Goal: Transaction & Acquisition: Purchase product/service

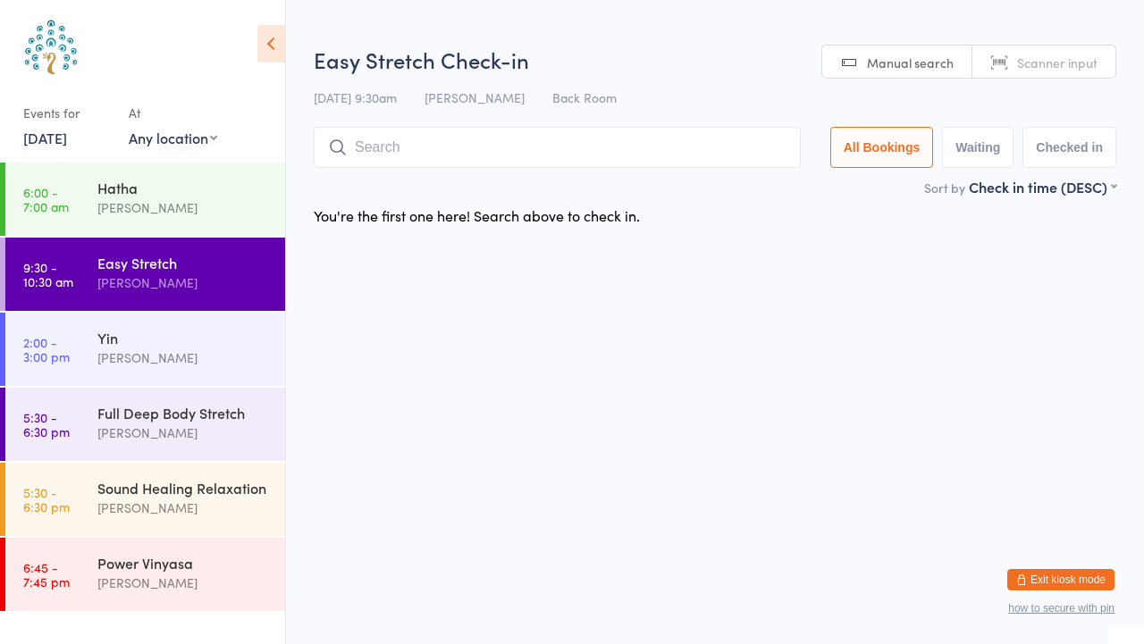
click at [1068, 65] on span "Scanner input" at bounding box center [1057, 63] width 80 height 18
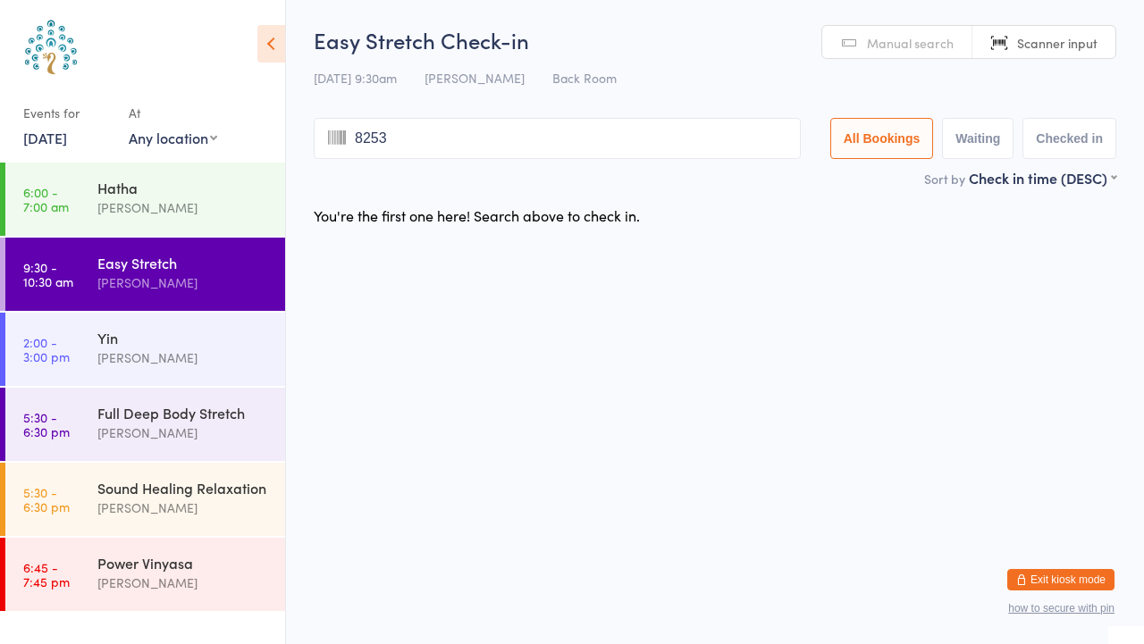
type input "8253"
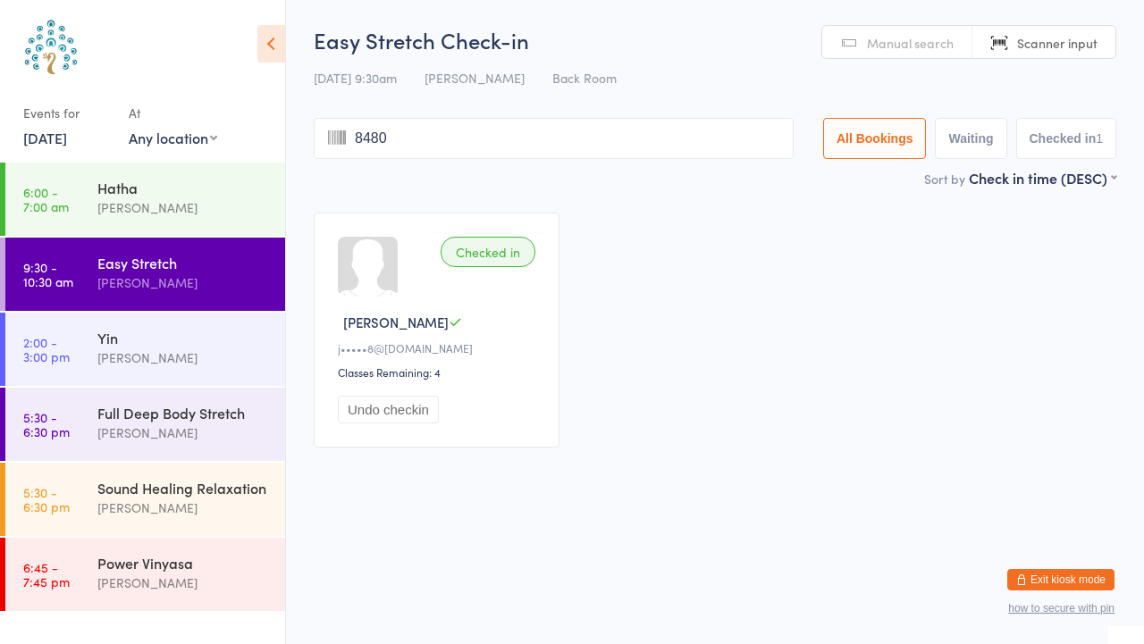
type input "8480"
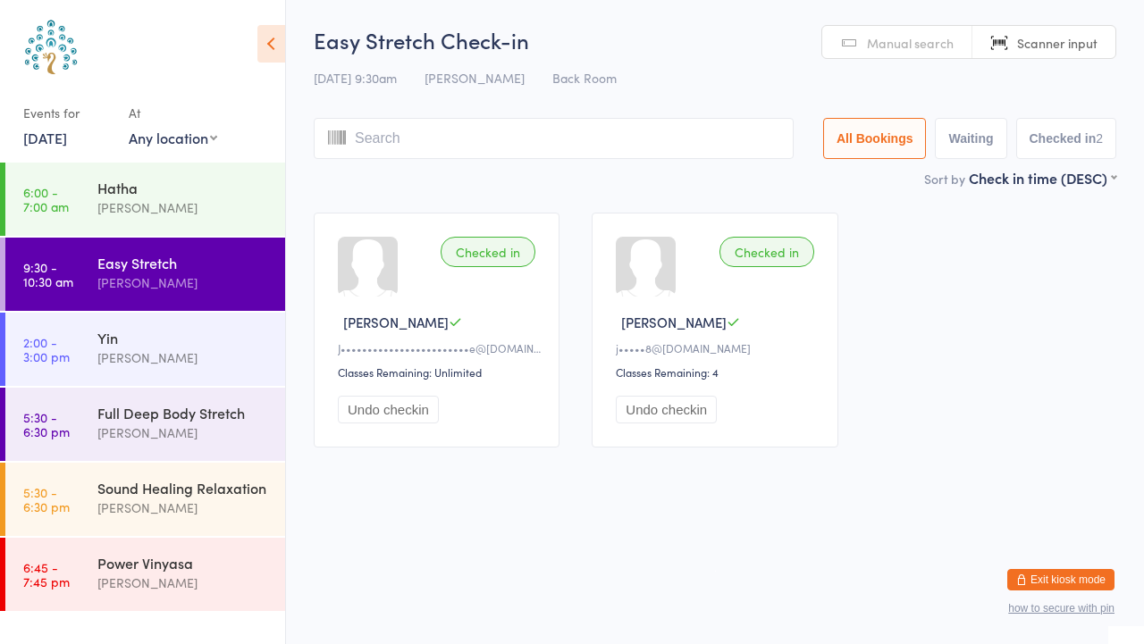
drag, startPoint x: 621, startPoint y: 135, endPoint x: 537, endPoint y: 151, distance: 85.5
click at [537, 151] on input "search" at bounding box center [554, 138] width 480 height 41
click at [490, 132] on input "search" at bounding box center [554, 138] width 480 height 41
click at [497, 150] on input "search" at bounding box center [554, 138] width 480 height 41
click at [356, 181] on div "Sort by Check in time (DESC) First name (ASC) First name (DESC) Last name (ASC)…" at bounding box center [715, 178] width 802 height 20
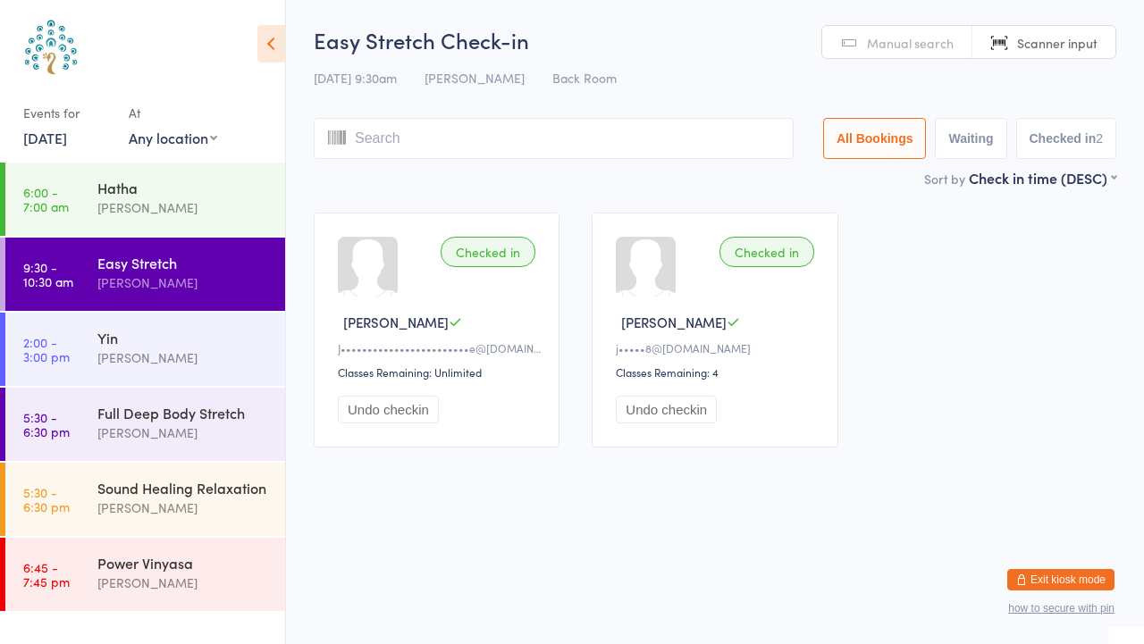
click at [381, 142] on input "search" at bounding box center [554, 138] width 480 height 41
type input "5436"
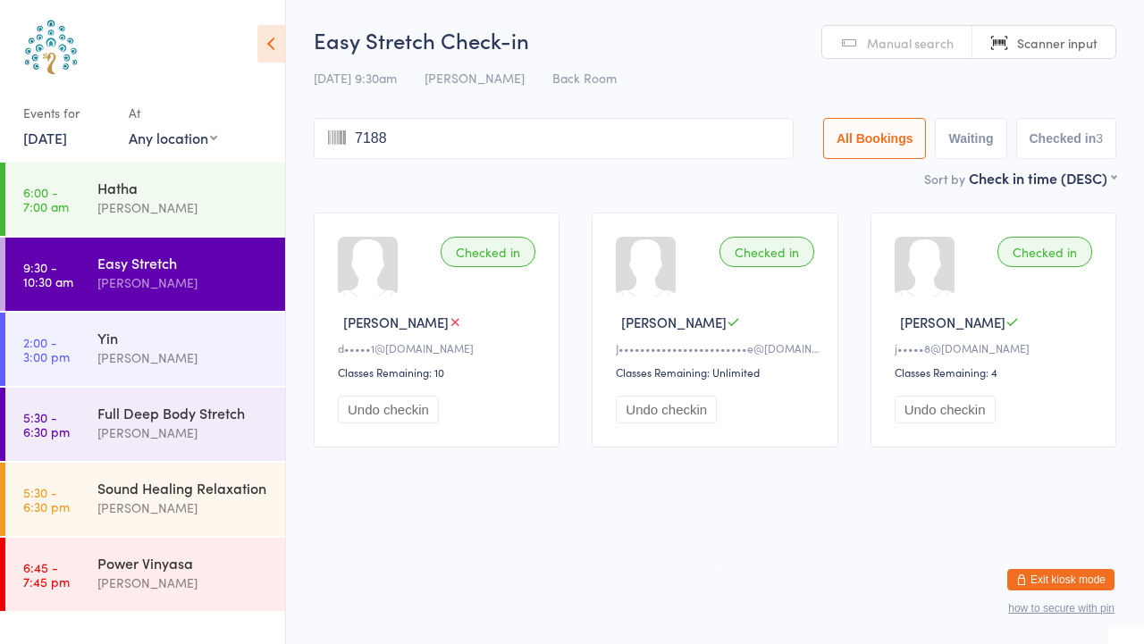
type input "7188"
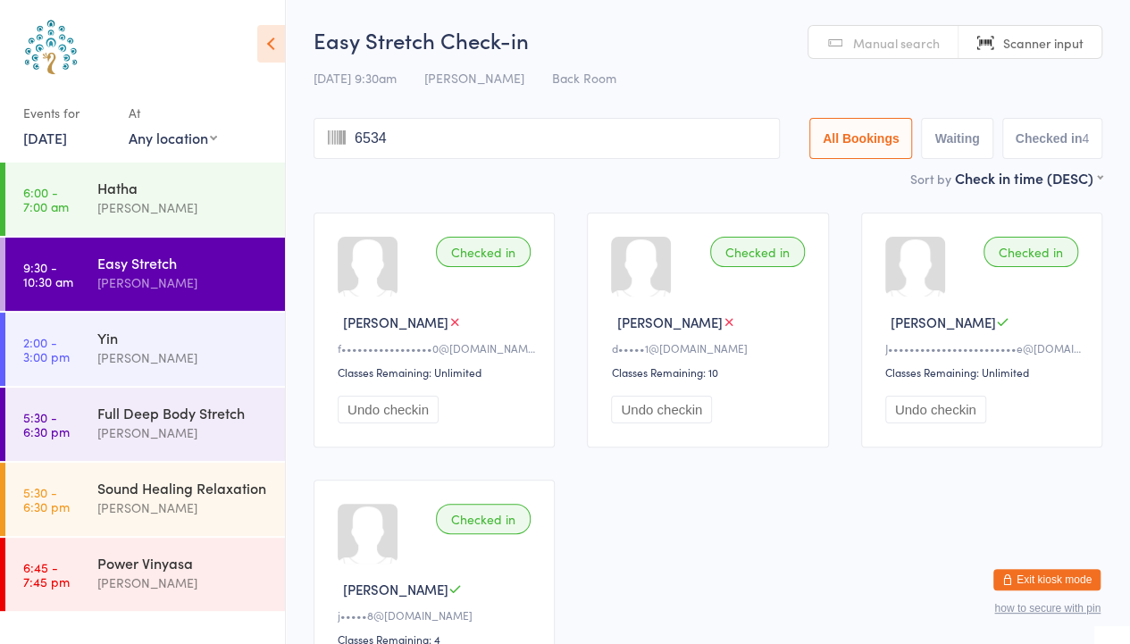
type input "6534"
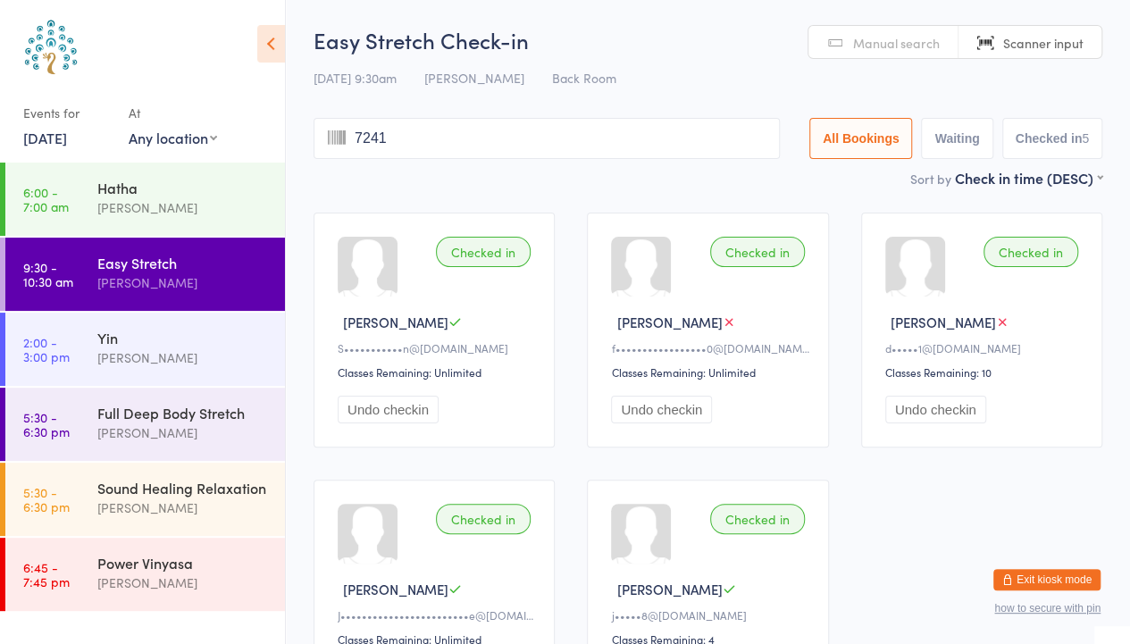
type input "7241"
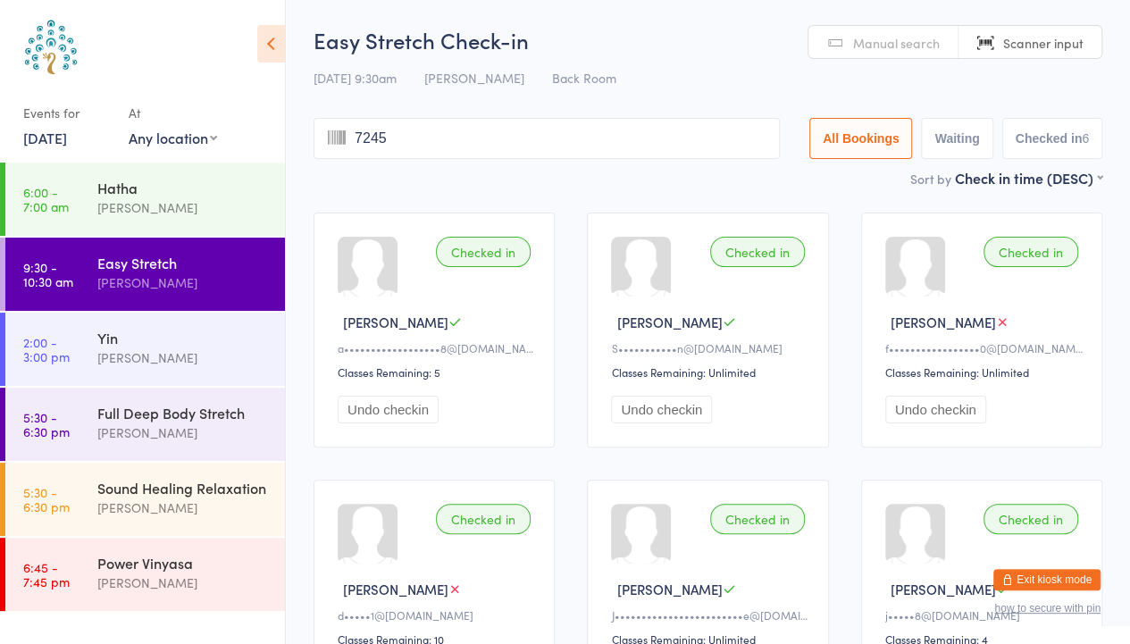
type input "7245"
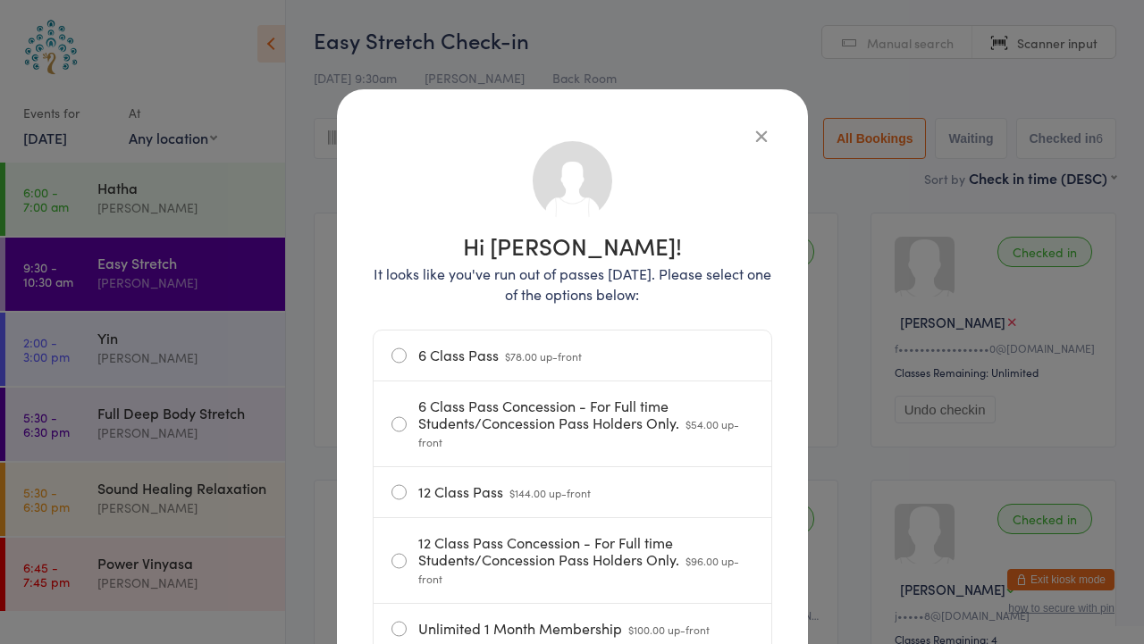
click at [399, 351] on label "6 Class Pass $78.00 up-front" at bounding box center [572, 356] width 362 height 50
click at [0, 0] on input "6 Class Pass $78.00 up-front" at bounding box center [0, 0] width 0 height 0
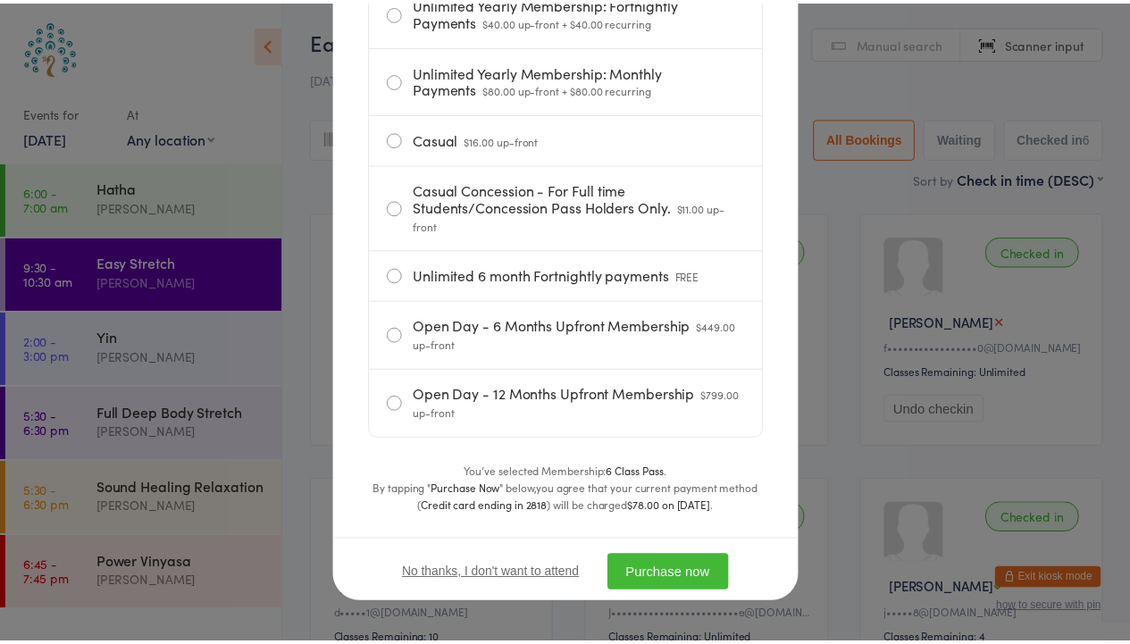
scroll to position [811, 0]
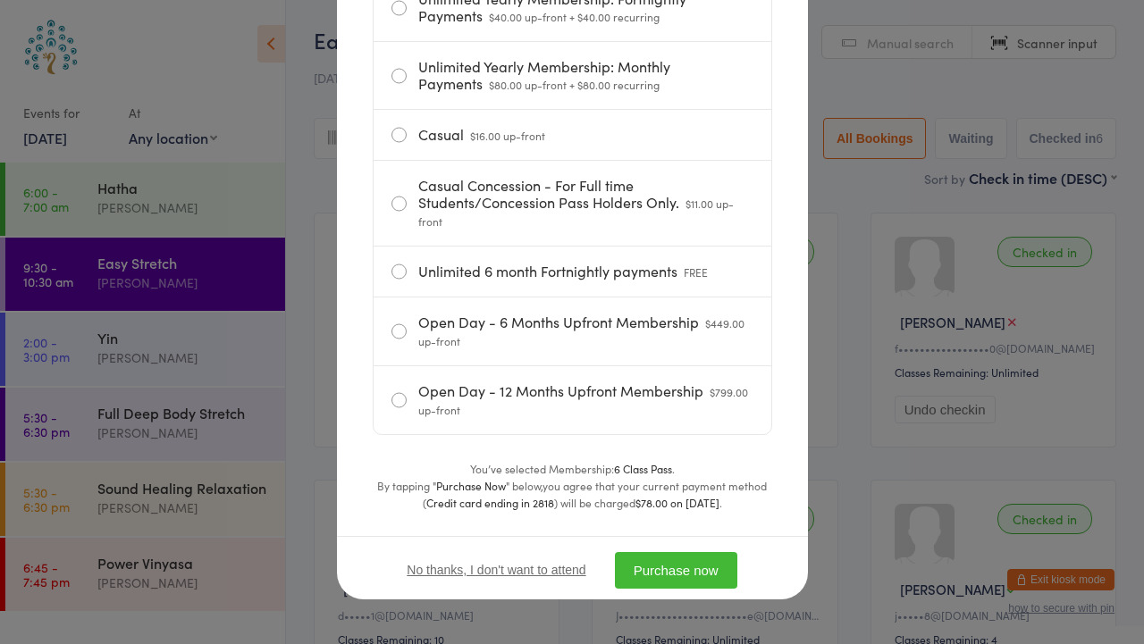
click at [667, 562] on button "Purchase now" at bounding box center [676, 570] width 122 height 37
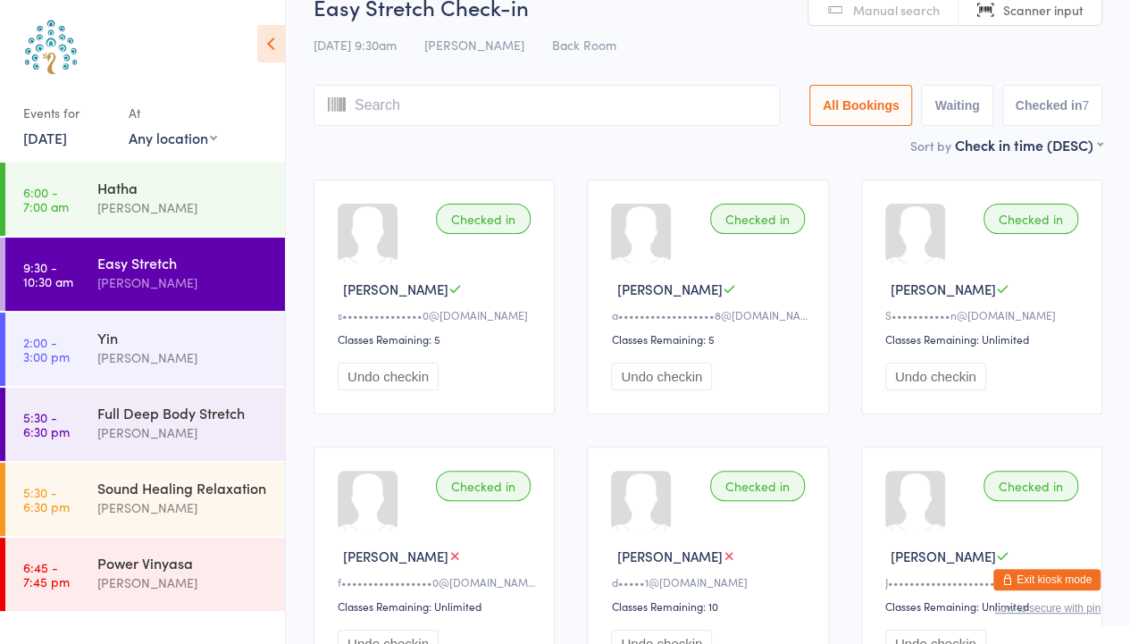
scroll to position [36, 0]
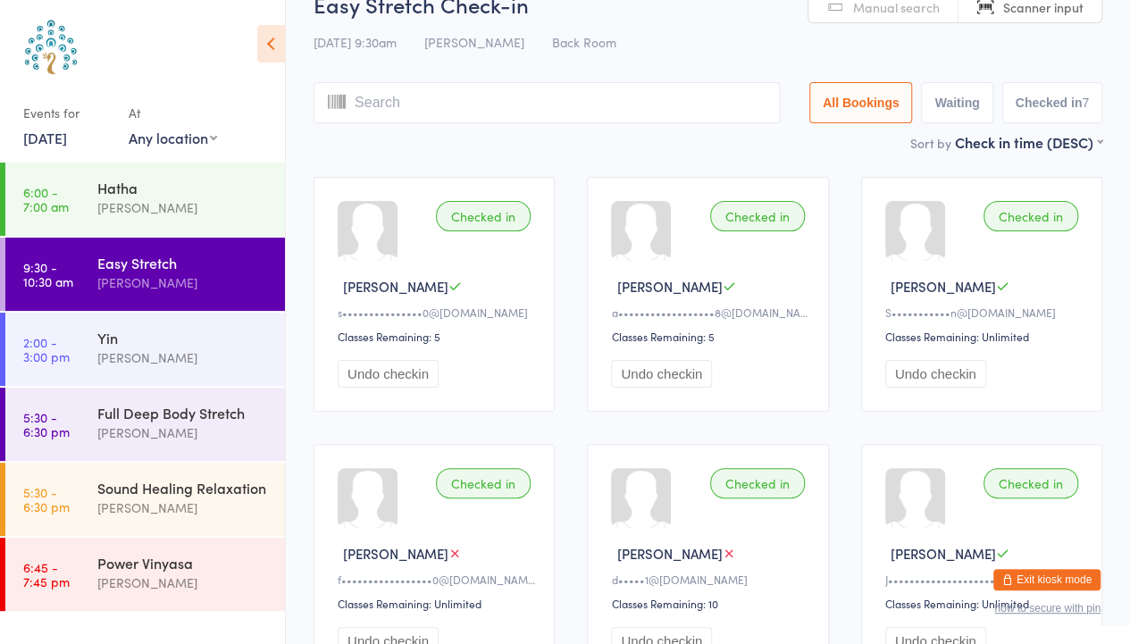
click at [409, 110] on input "search" at bounding box center [547, 102] width 466 height 41
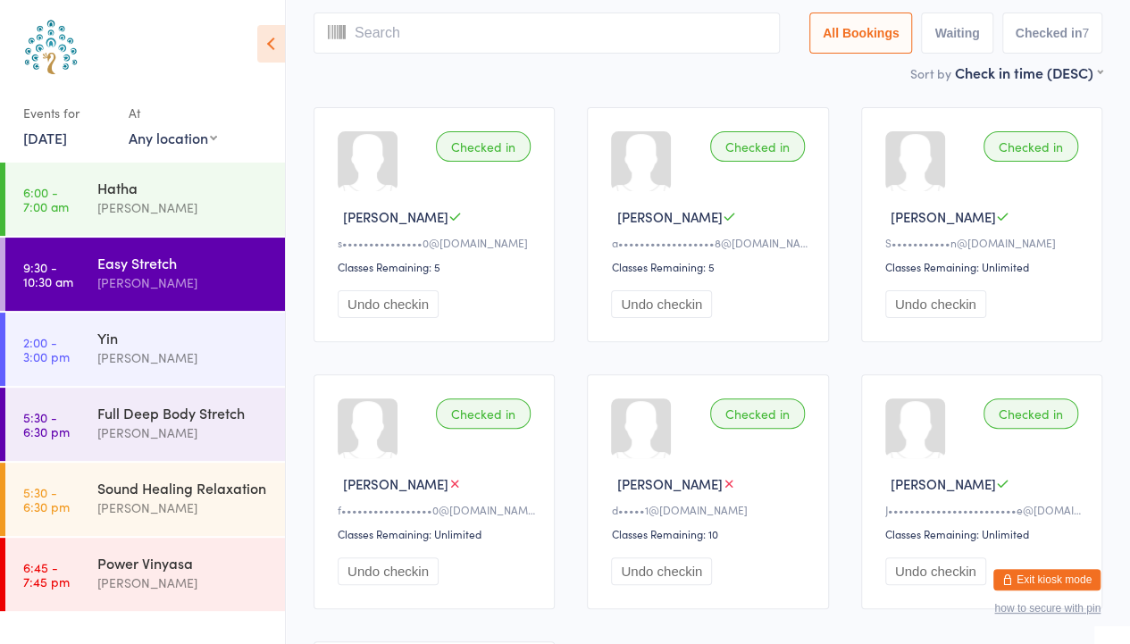
scroll to position [119, 0]
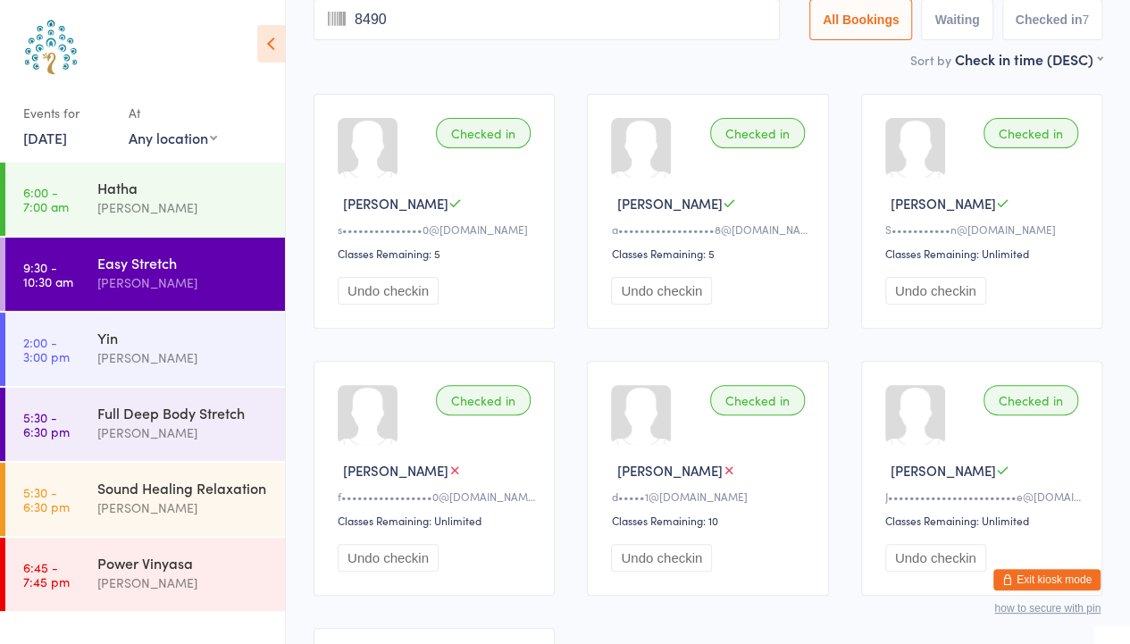
type input "8490"
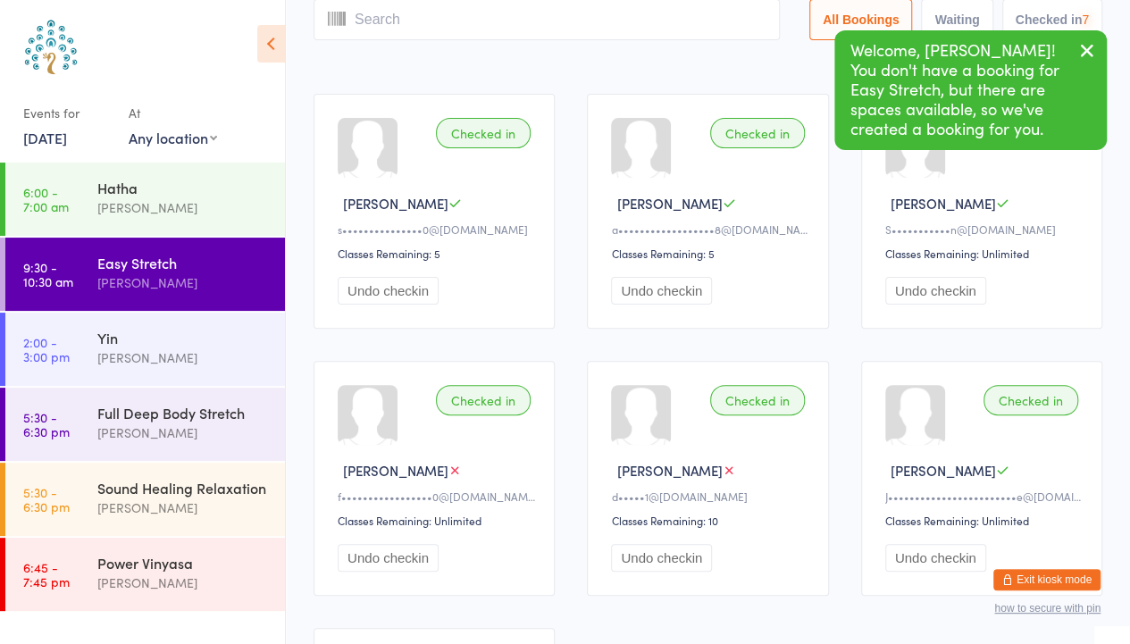
scroll to position [0, 0]
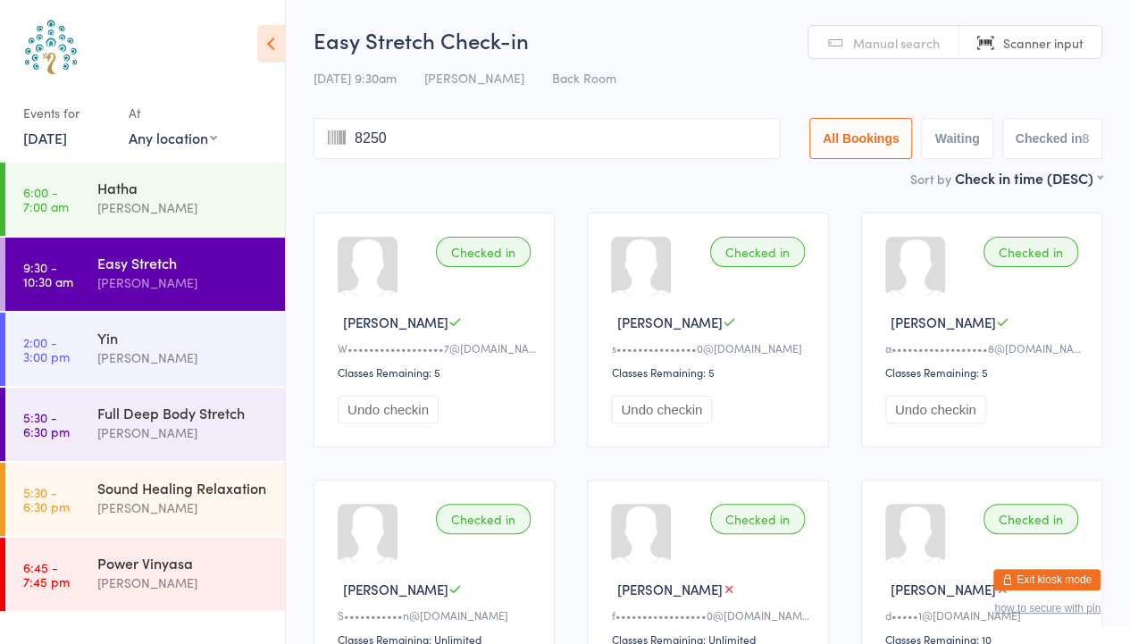
type input "8250"
type input "8481"
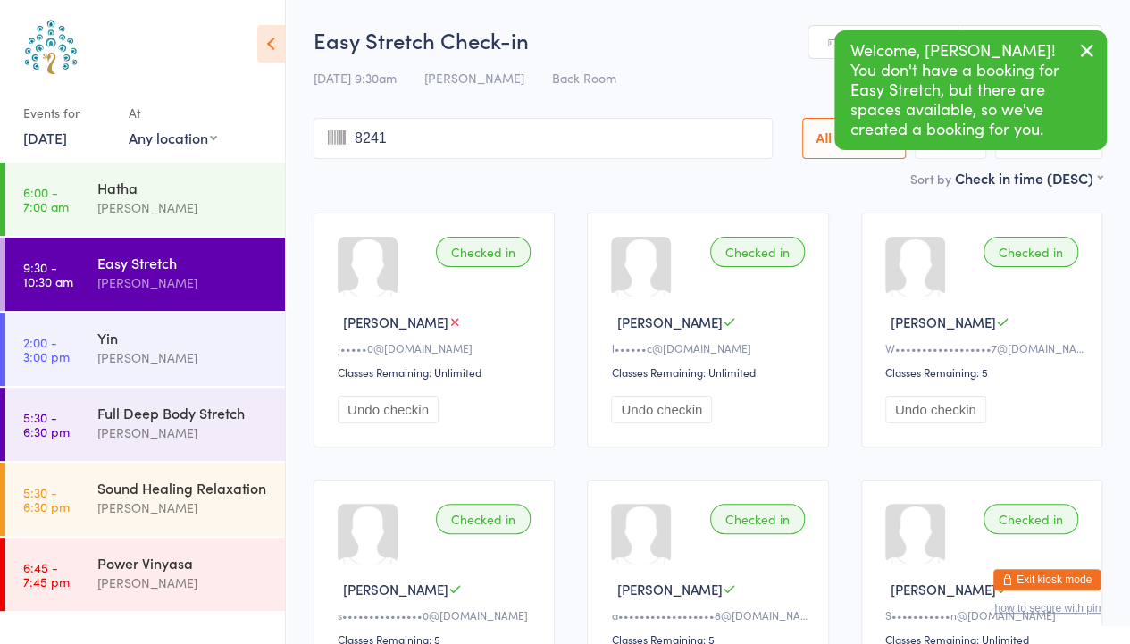
type input "8241"
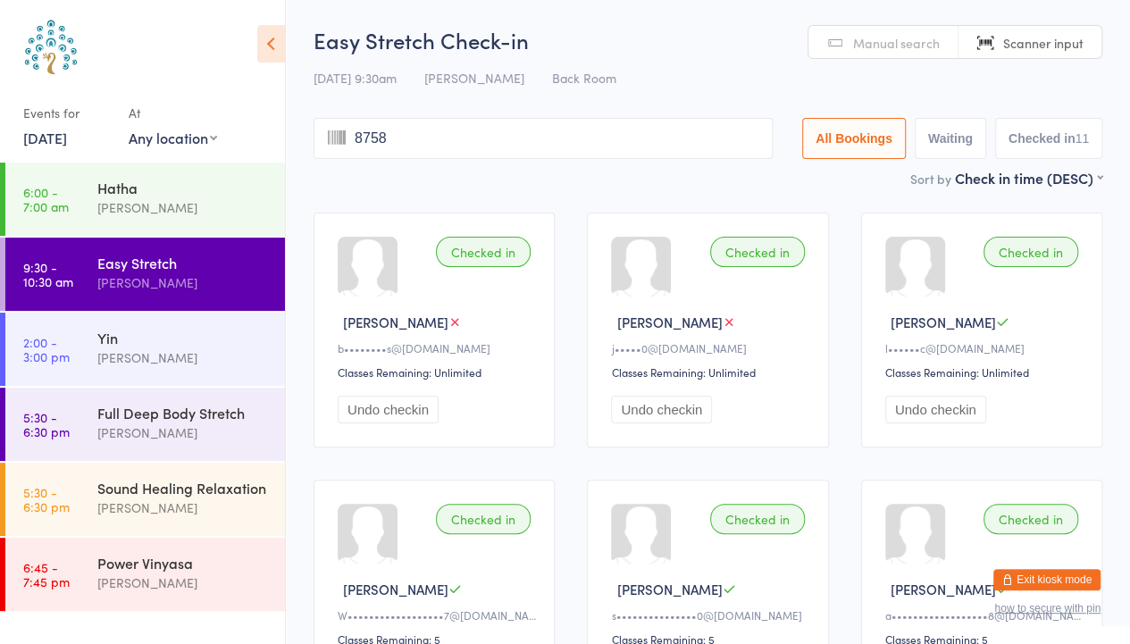
type input "8758"
type input "4252"
type input "6405"
